Goal: Task Accomplishment & Management: Manage account settings

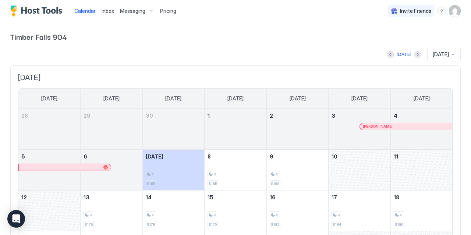
scroll to position [9, 0]
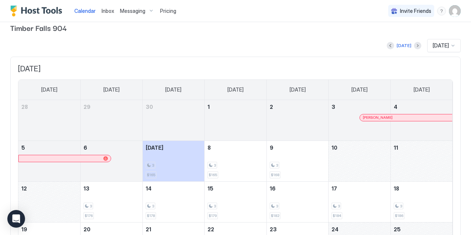
click at [171, 14] on div "Pricing" at bounding box center [168, 11] width 22 height 13
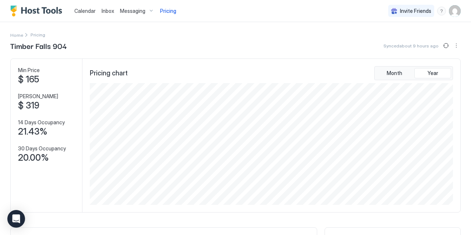
click at [93, 8] on span "Calendar" at bounding box center [84, 11] width 21 height 6
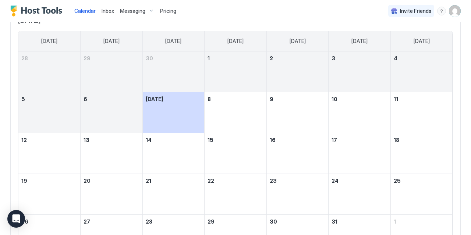
scroll to position [58, 0]
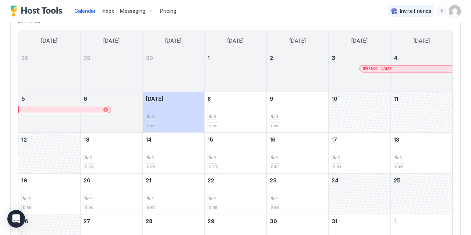
click at [352, 115] on div "October 10, 2025" at bounding box center [360, 112] width 62 height 40
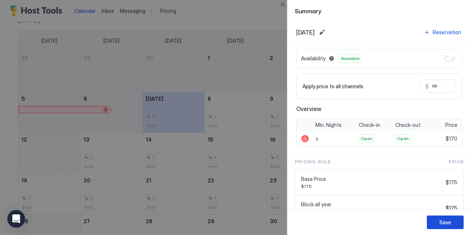
click at [438, 221] on button "Save" at bounding box center [445, 223] width 37 height 14
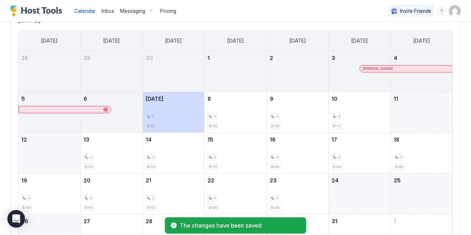
click at [410, 113] on div "October 11, 2025" at bounding box center [422, 112] width 62 height 40
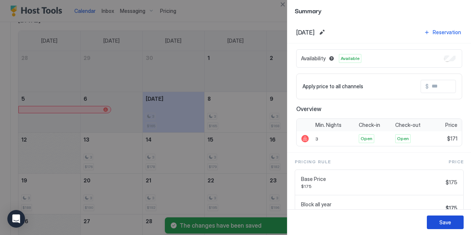
click at [446, 227] on button "Save" at bounding box center [445, 223] width 37 height 14
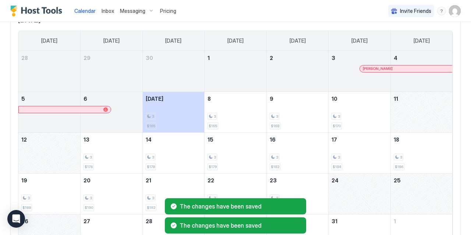
click at [66, 153] on div "October 12, 2025" at bounding box center [49, 153] width 62 height 40
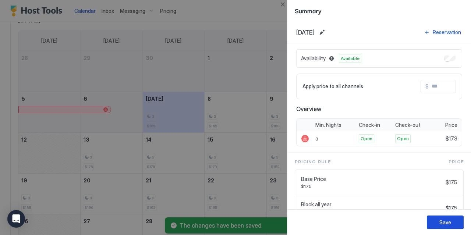
click at [443, 223] on div "Save" at bounding box center [445, 223] width 12 height 8
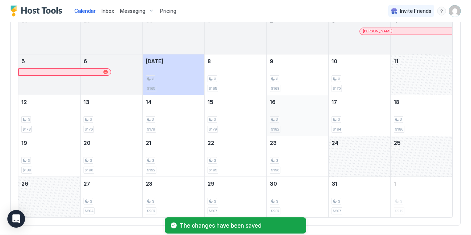
scroll to position [98, 0]
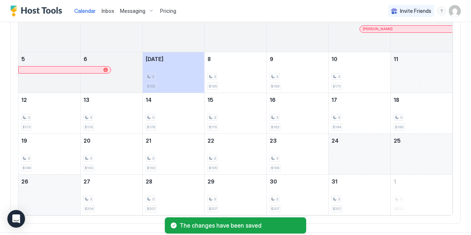
click at [433, 75] on div "October 11, 2025" at bounding box center [422, 72] width 62 height 40
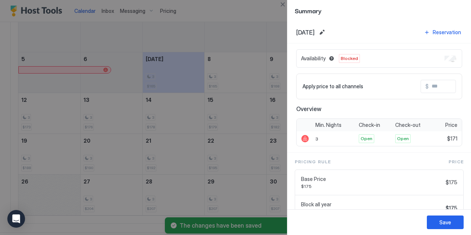
click at [448, 53] on div "Availability Blocked" at bounding box center [379, 58] width 166 height 18
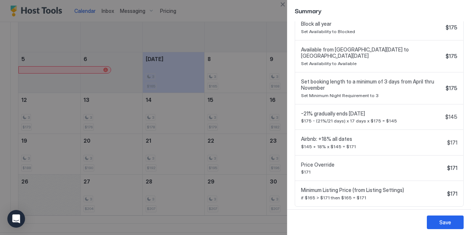
scroll to position [189, 0]
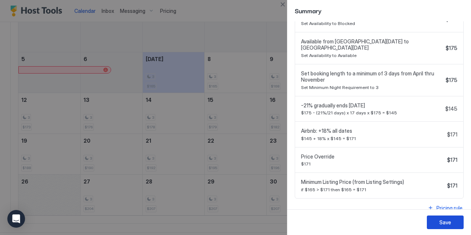
click at [449, 222] on div "Save" at bounding box center [445, 223] width 12 height 8
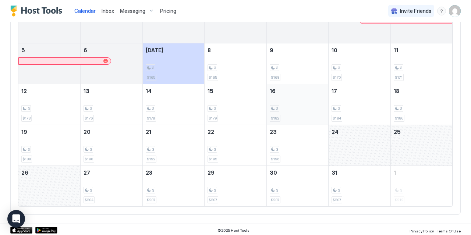
scroll to position [0, 0]
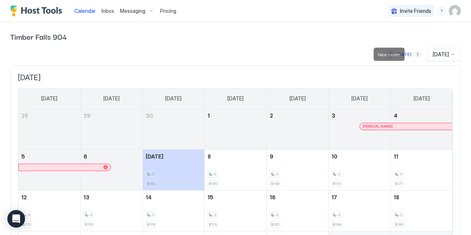
click at [414, 53] on button "Next month" at bounding box center [417, 54] width 7 height 7
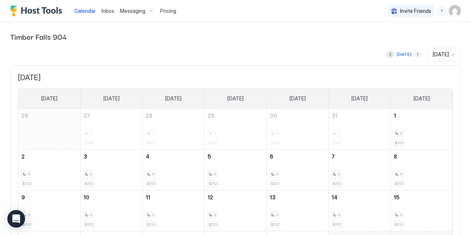
click at [414, 53] on button "Next month" at bounding box center [417, 54] width 7 height 7
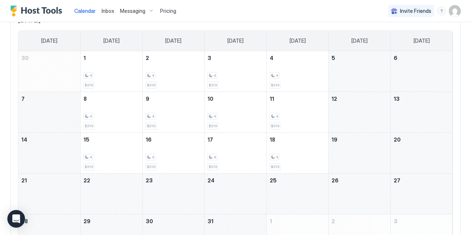
scroll to position [57, 0]
drag, startPoint x: 343, startPoint y: 66, endPoint x: 407, endPoint y: 64, distance: 63.7
click at [407, 64] on tr "30 1 4 $319 2 4 $319 3 4 $319 4 4 $319 5 6" at bounding box center [235, 72] width 434 height 41
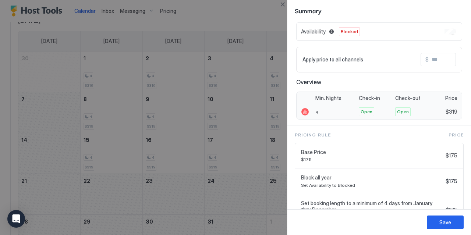
scroll to position [0, 0]
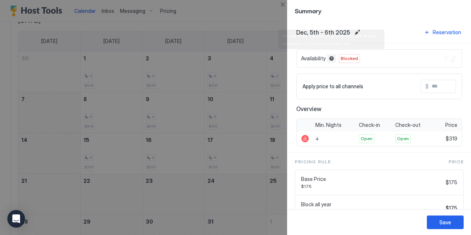
click at [331, 58] on button "Blocked dates override all pricing rules and remain unavailable until manually …" at bounding box center [331, 58] width 9 height 9
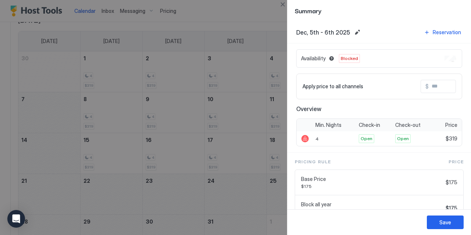
click at [261, 17] on div at bounding box center [235, 117] width 471 height 235
click at [284, 6] on button "Close" at bounding box center [282, 4] width 9 height 9
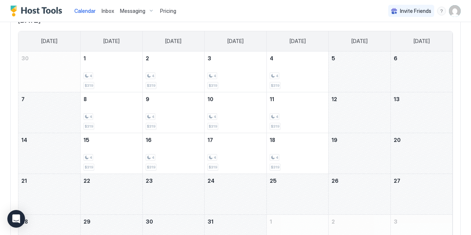
click at [165, 11] on span "Pricing" at bounding box center [168, 11] width 16 height 7
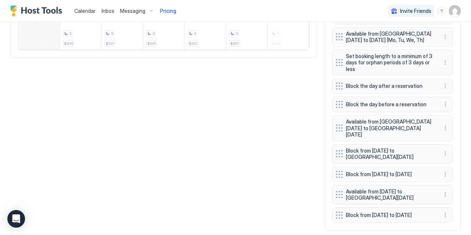
scroll to position [439, 0]
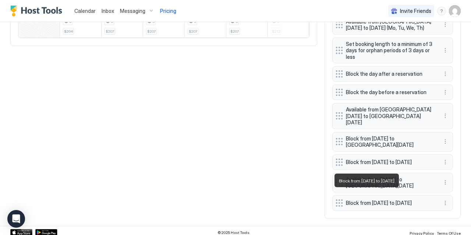
click at [407, 200] on span "Block from [DATE] to [DATE]" at bounding box center [390, 203] width 88 height 7
click at [442, 199] on button "More options" at bounding box center [445, 203] width 9 height 9
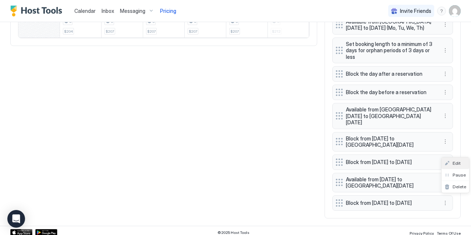
click at [454, 163] on span "Edit" at bounding box center [457, 163] width 8 height 6
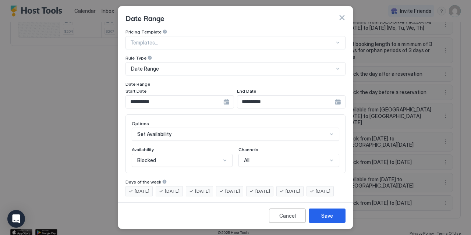
click at [225, 101] on div "**********" at bounding box center [179, 101] width 109 height 13
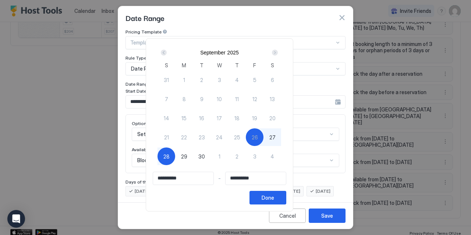
click at [278, 51] on div "Next" at bounding box center [275, 53] width 6 height 6
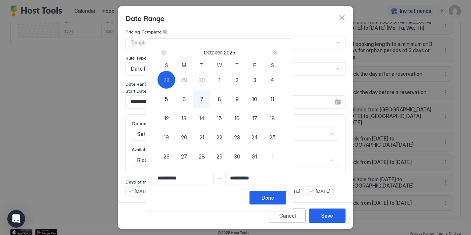
click at [279, 55] on button "Next" at bounding box center [274, 52] width 10 height 9
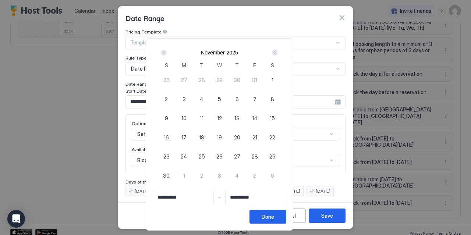
click at [278, 53] on div "Next" at bounding box center [275, 53] width 6 height 6
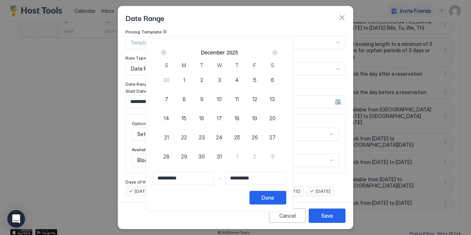
click at [239, 82] on span "4" at bounding box center [237, 80] width 4 height 8
type input "**********"
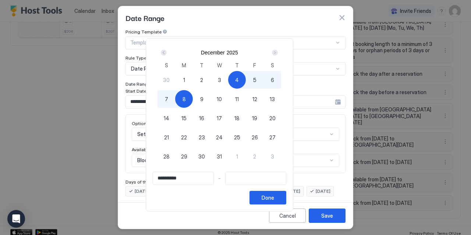
click at [186, 98] on span "8" at bounding box center [184, 99] width 3 height 8
type input "**********"
click at [286, 198] on button "Done" at bounding box center [268, 198] width 37 height 14
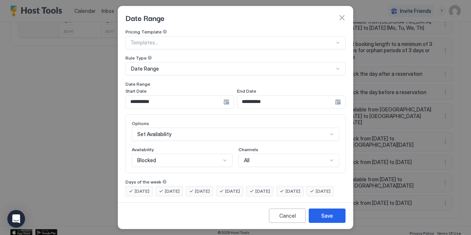
click at [201, 155] on div "Blocked" at bounding box center [182, 160] width 101 height 13
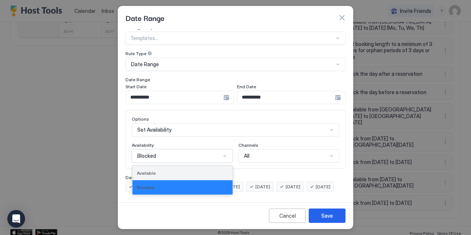
click at [175, 170] on div "Available" at bounding box center [182, 173] width 91 height 6
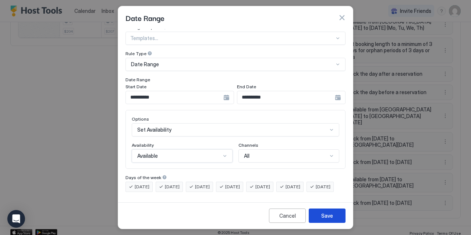
click at [333, 215] on button "Save" at bounding box center [327, 216] width 37 height 14
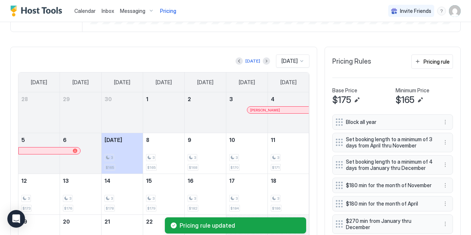
scroll to position [181, 0]
click at [263, 57] on button "Next month" at bounding box center [266, 60] width 7 height 7
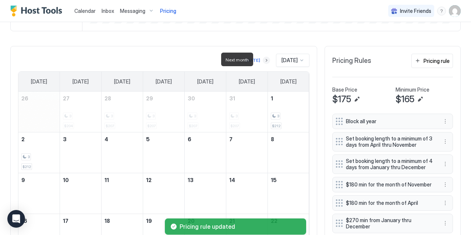
click at [263, 57] on button "Next month" at bounding box center [266, 60] width 7 height 7
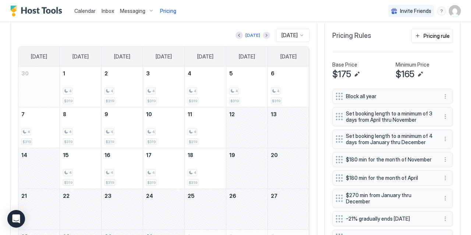
scroll to position [209, 0]
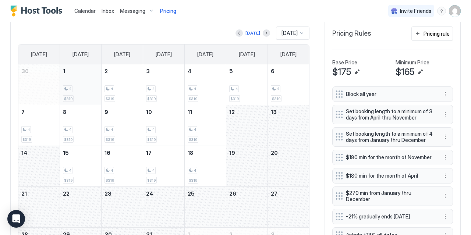
click at [69, 98] on span "$319" at bounding box center [68, 98] width 8 height 5
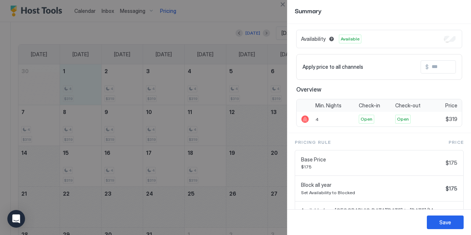
scroll to position [0, 0]
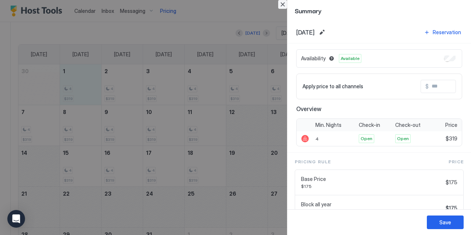
click at [283, 5] on button "Close" at bounding box center [282, 4] width 9 height 9
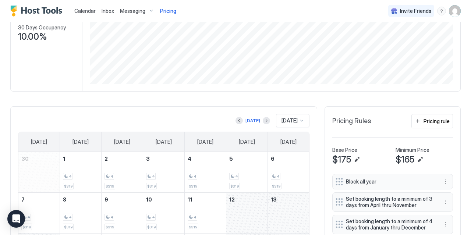
scroll to position [117, 0]
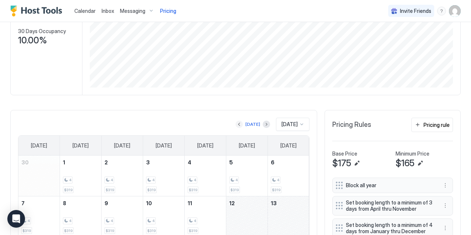
click at [237, 123] on button "Previous month" at bounding box center [239, 124] width 7 height 7
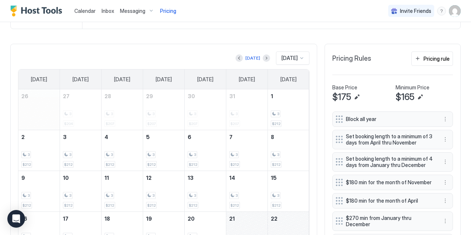
scroll to position [183, 0]
click at [263, 58] on button "Next month" at bounding box center [266, 58] width 7 height 7
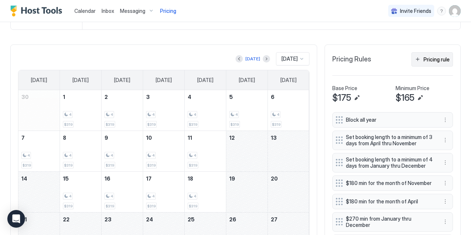
click at [439, 57] on div "Pricing rule" at bounding box center [437, 60] width 26 height 8
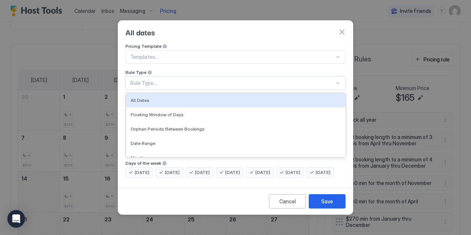
click at [179, 80] on div "Rule Type..." at bounding box center [232, 83] width 204 height 7
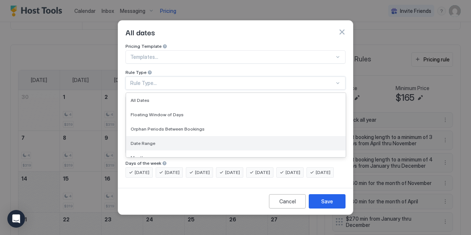
click at [166, 141] on div "Date Range" at bounding box center [236, 144] width 211 height 6
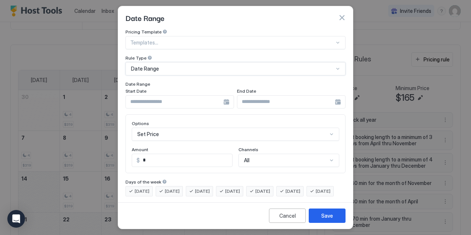
click at [180, 103] on input "Input Field" at bounding box center [175, 102] width 98 height 13
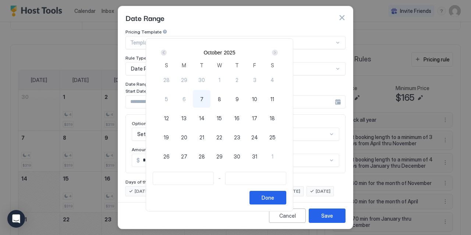
click at [278, 51] on div "Next" at bounding box center [275, 53] width 6 height 6
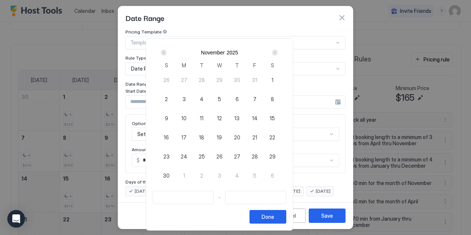
click at [278, 51] on div "Next" at bounding box center [275, 53] width 6 height 6
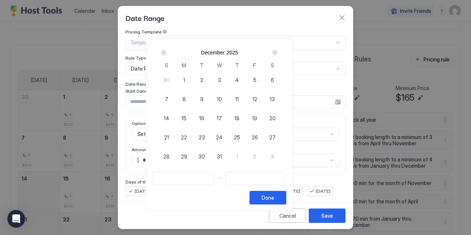
click at [185, 78] on span "1" at bounding box center [184, 80] width 2 height 8
type input "**********"
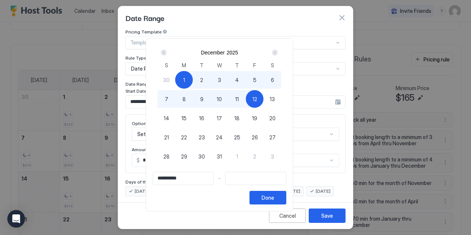
type input "**********"
click at [246, 98] on div "11" at bounding box center [237, 99] width 18 height 18
type input "**********"
click at [274, 196] on div "Done" at bounding box center [268, 198] width 13 height 8
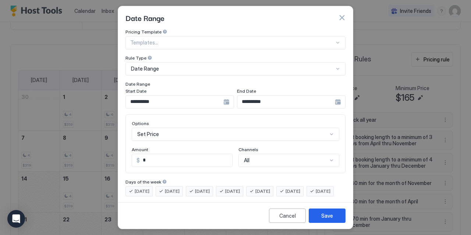
click at [206, 136] on div "Set Price" at bounding box center [236, 134] width 208 height 13
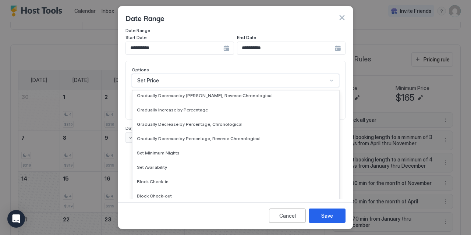
scroll to position [134, 0]
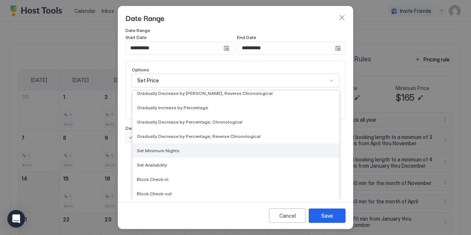
click at [172, 146] on div "Set Minimum Nights" at bounding box center [235, 151] width 207 height 14
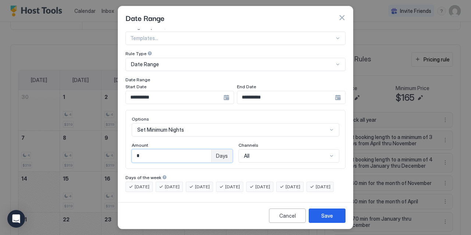
drag, startPoint x: 174, startPoint y: 146, endPoint x: 121, endPoint y: 144, distance: 53.4
click at [132, 150] on input "*" at bounding box center [171, 156] width 79 height 13
type input "*"
click at [332, 211] on button "Save" at bounding box center [327, 216] width 37 height 14
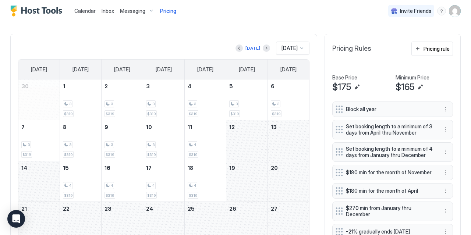
scroll to position [200, 0]
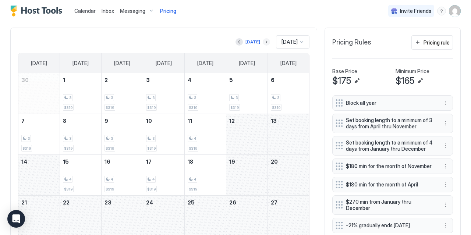
click at [263, 42] on button "Next month" at bounding box center [266, 41] width 7 height 7
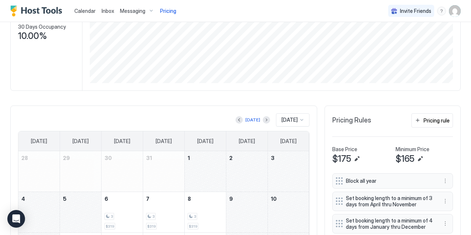
scroll to position [120, 0]
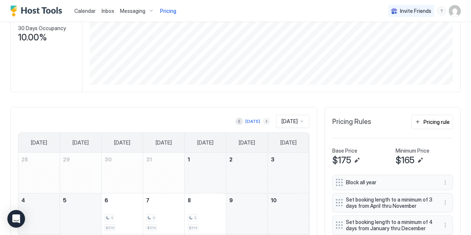
click at [263, 119] on button "Next month" at bounding box center [266, 121] width 7 height 7
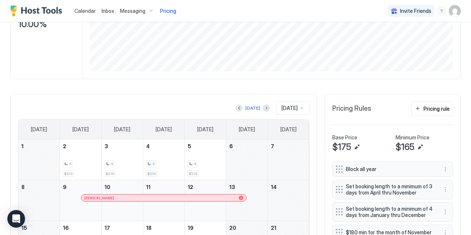
scroll to position [131, 0]
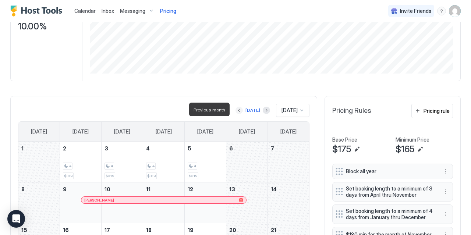
click at [238, 108] on button "Previous month" at bounding box center [239, 110] width 7 height 7
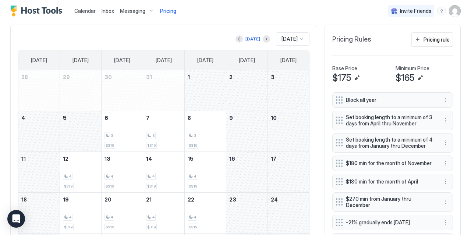
scroll to position [203, 0]
click at [263, 36] on button "Next month" at bounding box center [266, 38] width 7 height 7
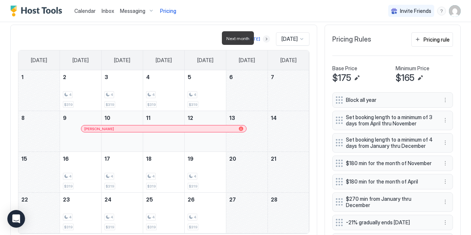
click at [263, 39] on button "Next month" at bounding box center [266, 38] width 7 height 7
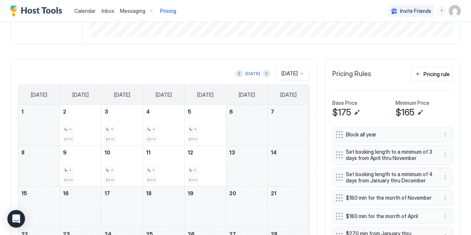
scroll to position [167, 0]
click at [238, 71] on button "Previous month" at bounding box center [239, 74] width 7 height 7
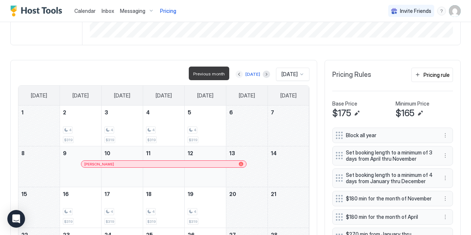
click at [238, 71] on button "Previous month" at bounding box center [239, 74] width 7 height 7
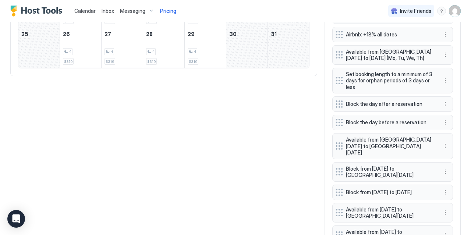
scroll to position [410, 0]
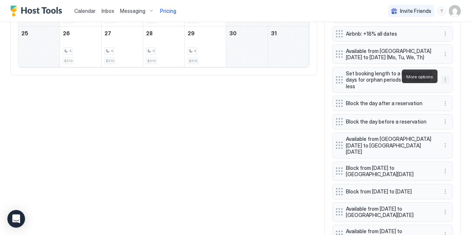
click at [446, 76] on button "More options" at bounding box center [445, 79] width 9 height 9
click at [455, 86] on span "Edit" at bounding box center [457, 87] width 8 height 6
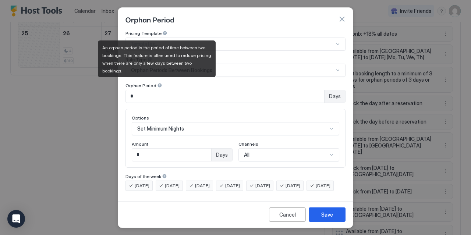
click at [157, 83] on div at bounding box center [159, 85] width 5 height 5
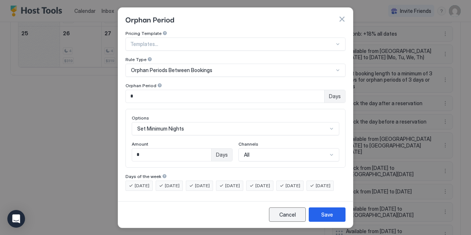
click at [292, 217] on div "Cancel" at bounding box center [287, 215] width 17 height 8
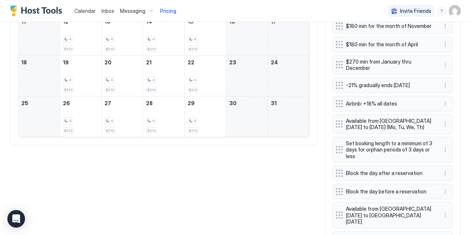
scroll to position [340, 0]
click at [445, 145] on button "More options" at bounding box center [445, 149] width 9 height 9
click at [457, 155] on span "Edit" at bounding box center [457, 156] width 8 height 6
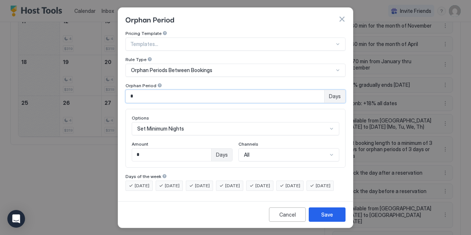
drag, startPoint x: 147, startPoint y: 92, endPoint x: 122, endPoint y: 92, distance: 24.7
click at [126, 92] on input "*" at bounding box center [225, 96] width 198 height 13
type input "*"
click at [324, 211] on button "Save" at bounding box center [327, 215] width 37 height 14
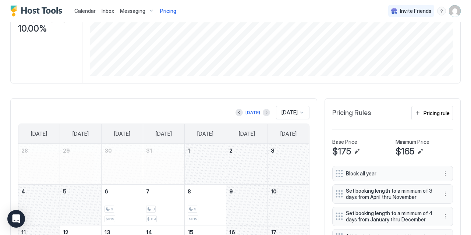
scroll to position [128, 0]
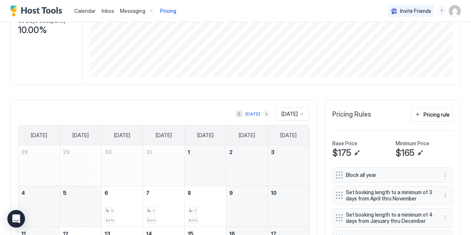
click at [263, 113] on button "Next month" at bounding box center [266, 113] width 7 height 7
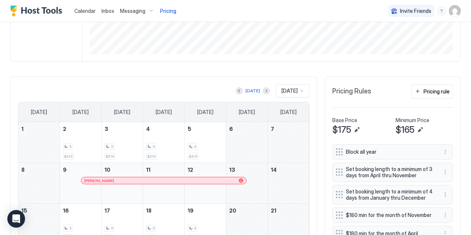
scroll to position [149, 0]
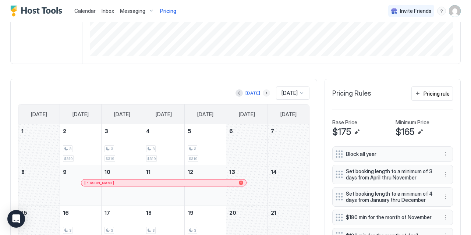
click at [263, 94] on button "Next month" at bounding box center [266, 92] width 7 height 7
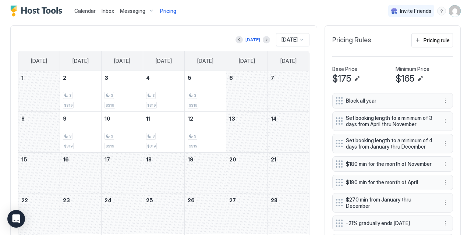
scroll to position [201, 0]
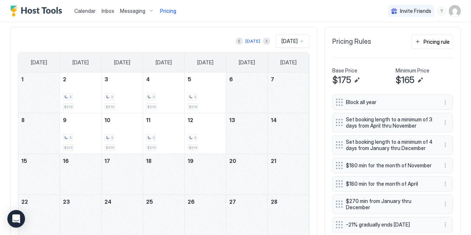
click at [239, 39] on button "Previous month" at bounding box center [239, 41] width 7 height 7
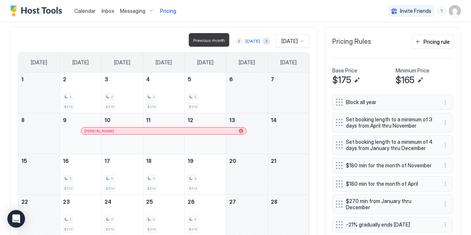
click at [239, 39] on button "Previous month" at bounding box center [239, 41] width 7 height 7
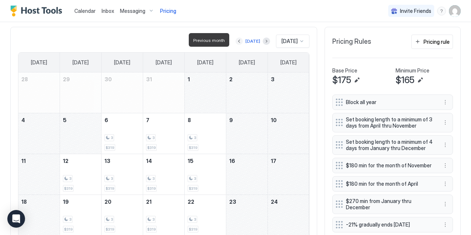
click at [239, 39] on button "Previous month" at bounding box center [239, 41] width 7 height 7
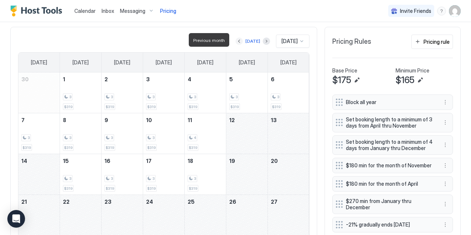
click at [238, 39] on button "Previous month" at bounding box center [239, 41] width 7 height 7
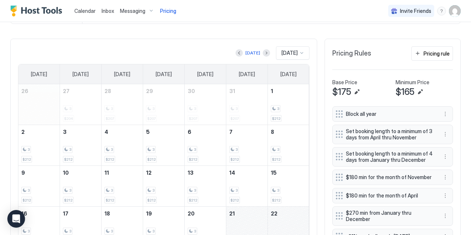
scroll to position [190, 0]
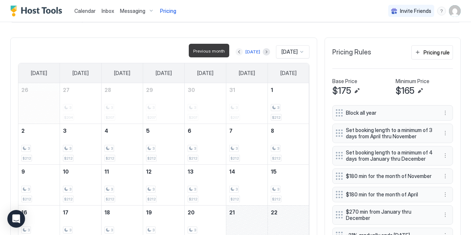
click at [238, 50] on button "Previous month" at bounding box center [239, 51] width 7 height 7
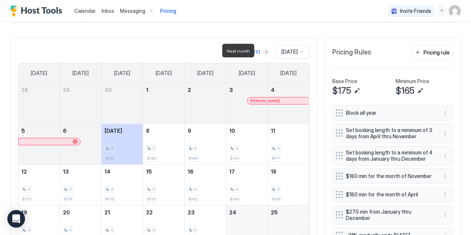
click at [263, 52] on button "Next month" at bounding box center [266, 51] width 7 height 7
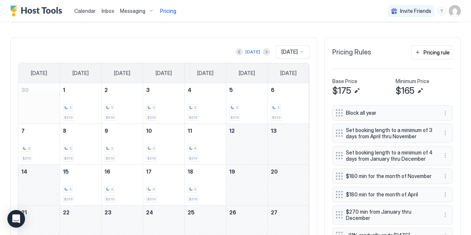
click at [284, 49] on span "[DATE]" at bounding box center [290, 52] width 16 height 7
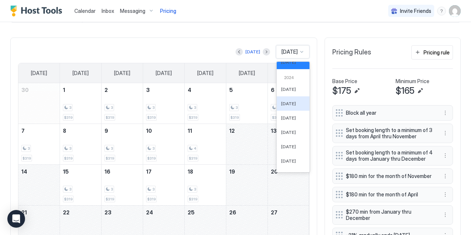
scroll to position [332, 0]
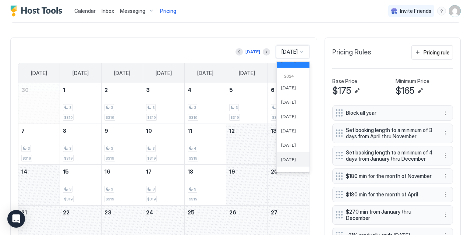
click at [286, 160] on span "[DATE]" at bounding box center [288, 160] width 15 height 6
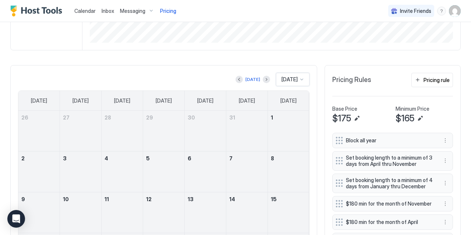
scroll to position [161, 0]
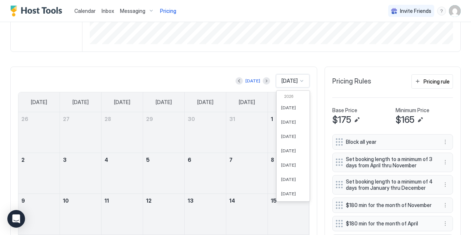
click at [293, 81] on span "[DATE]" at bounding box center [290, 81] width 16 height 7
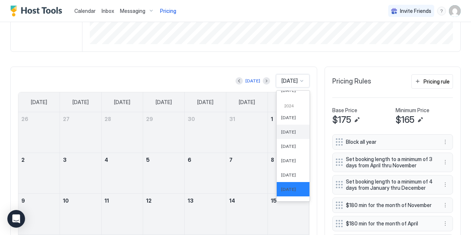
scroll to position [0, 0]
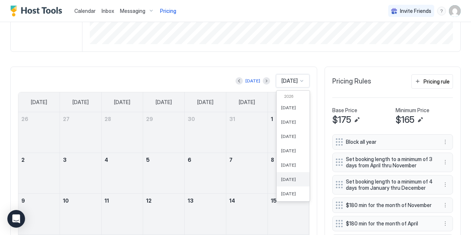
click at [286, 174] on div "[DATE]" at bounding box center [293, 179] width 33 height 14
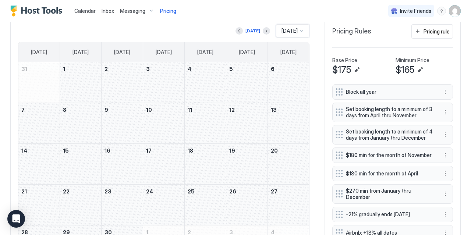
scroll to position [211, 0]
click at [236, 31] on button "Previous month" at bounding box center [239, 30] width 7 height 7
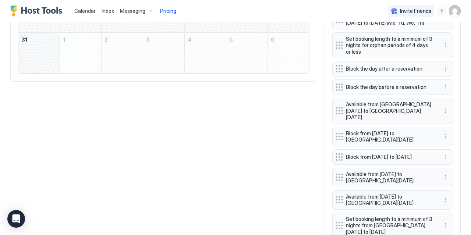
scroll to position [443, 0]
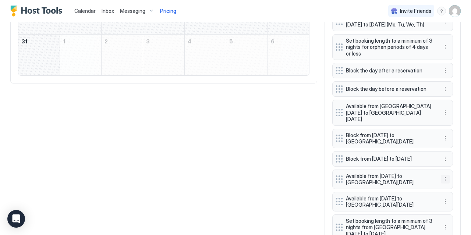
click at [447, 175] on button "More options" at bounding box center [445, 179] width 9 height 9
click at [449, 184] on div "Edit" at bounding box center [453, 183] width 16 height 6
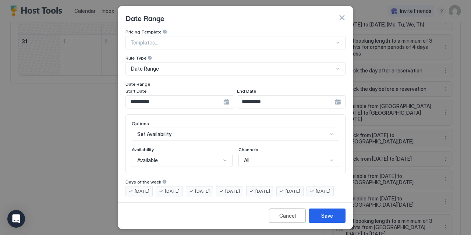
click at [339, 105] on div "**********" at bounding box center [291, 101] width 109 height 13
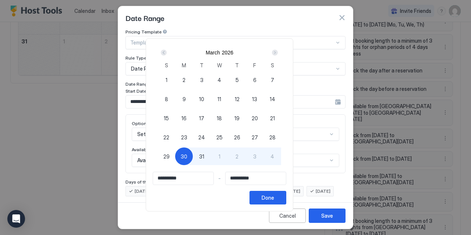
click at [278, 52] on div "Next" at bounding box center [275, 53] width 6 height 6
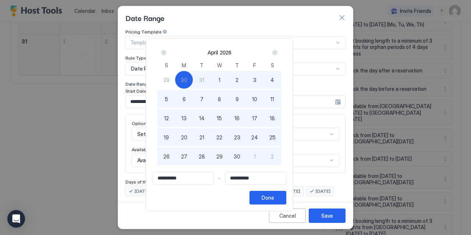
click at [278, 52] on div "Next" at bounding box center [275, 53] width 6 height 6
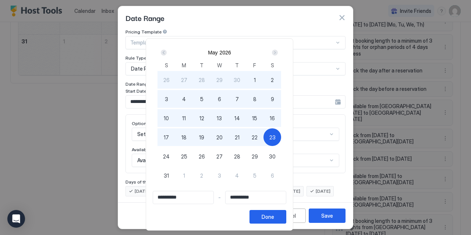
click at [278, 52] on div "Next" at bounding box center [275, 53] width 6 height 6
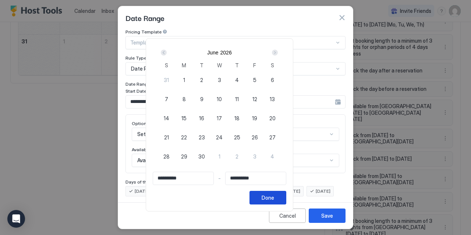
click at [286, 197] on button "Done" at bounding box center [268, 198] width 37 height 14
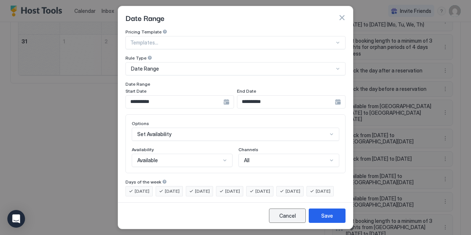
click at [289, 215] on div "Cancel" at bounding box center [287, 216] width 17 height 8
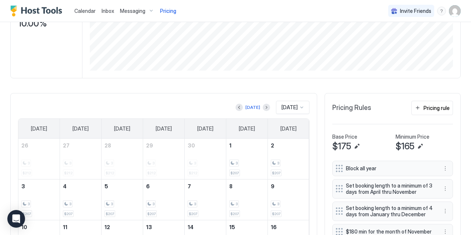
scroll to position [135, 0]
